Goal: Complete application form

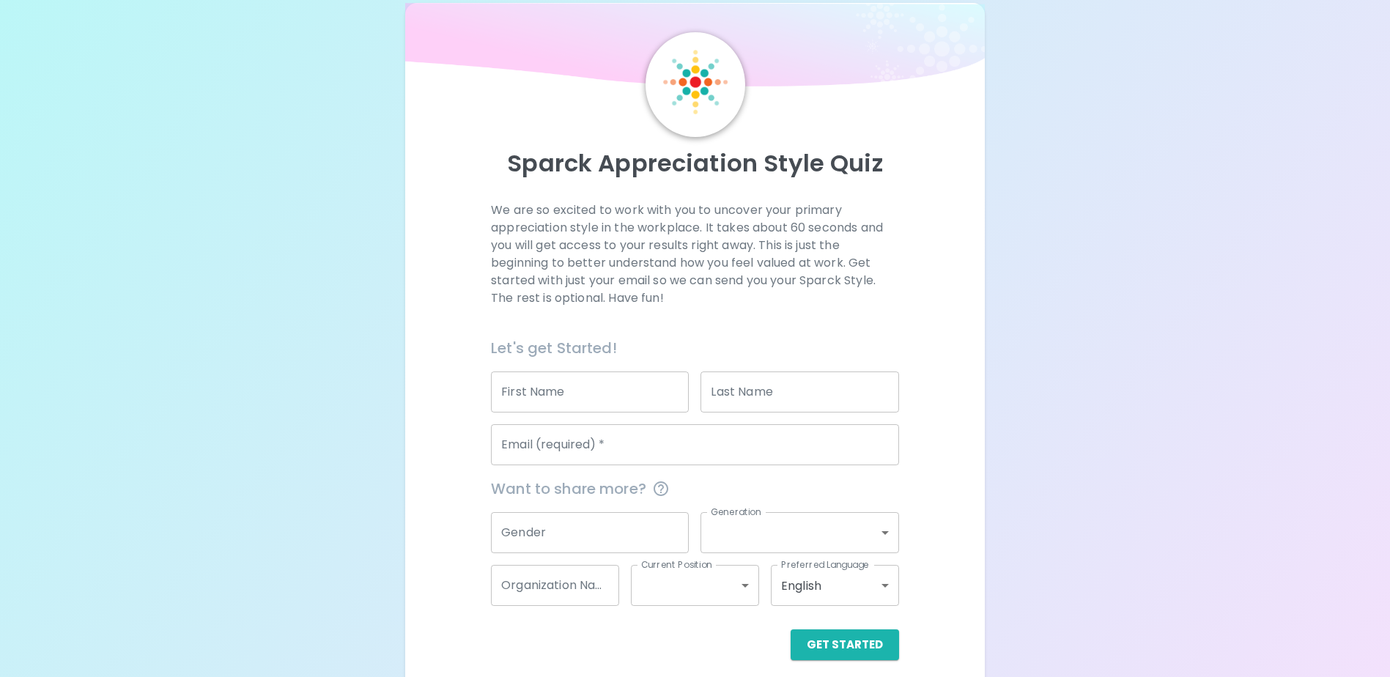
scroll to position [39, 0]
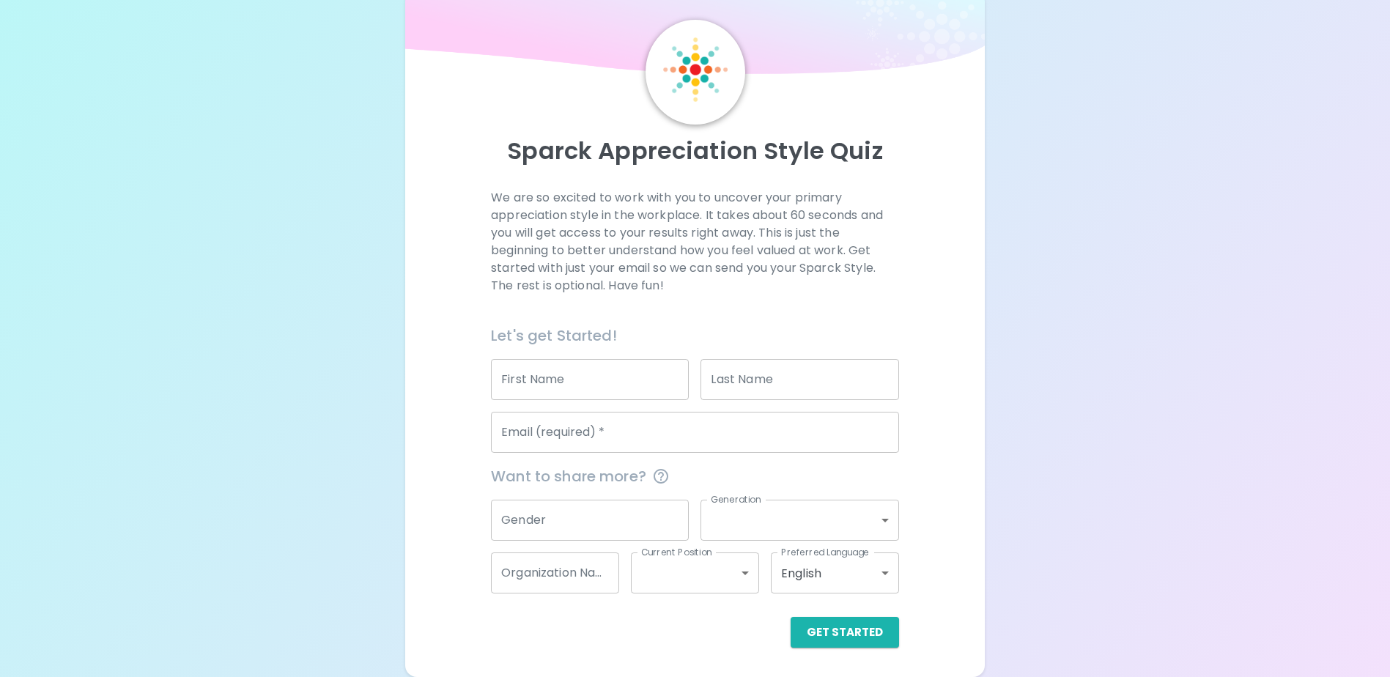
click at [622, 380] on input "First Name" at bounding box center [590, 379] width 198 height 41
click at [412, 337] on div "Sparck Appreciation Style Quiz We are so excited to work with you to uncover yo…" at bounding box center [694, 333] width 579 height 687
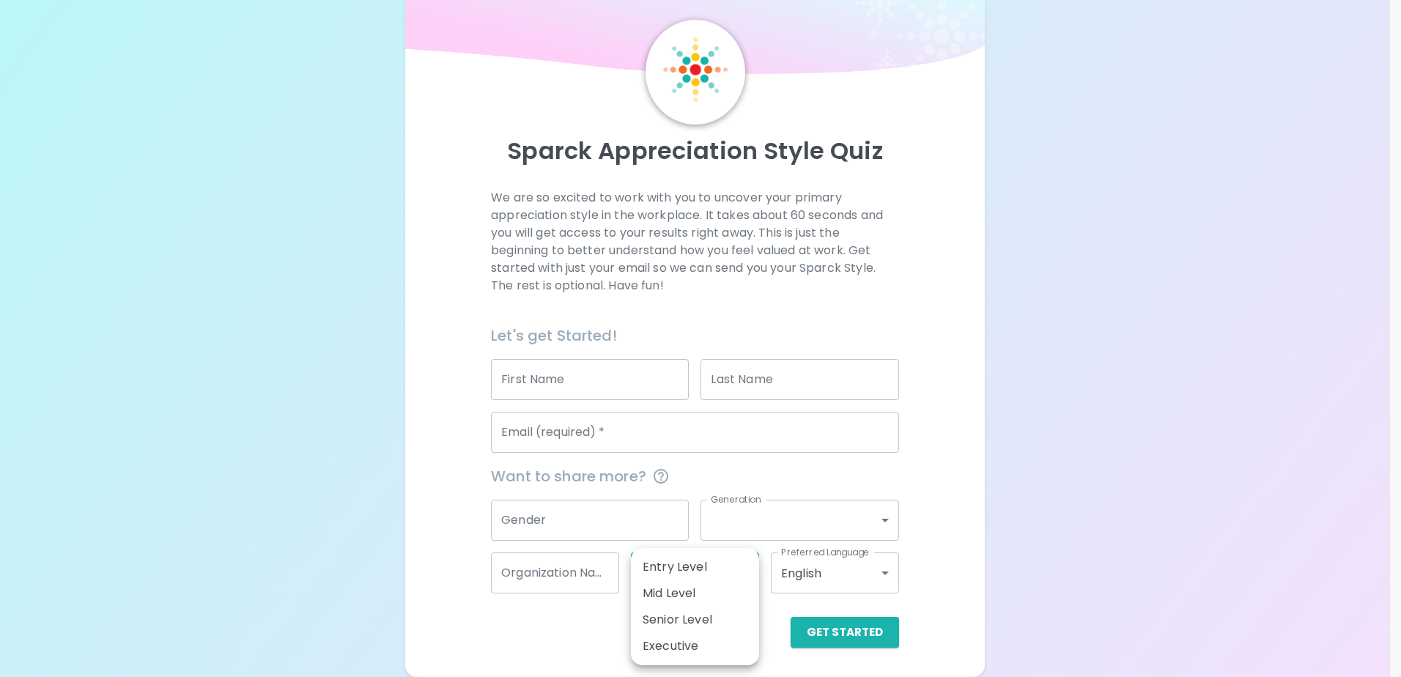
click at [676, 580] on body "Sparck Appreciation Style Quiz We are so excited to work with you to uncover yo…" at bounding box center [700, 319] width 1401 height 716
click at [1069, 386] on div at bounding box center [700, 338] width 1401 height 677
